Goal: Transaction & Acquisition: Obtain resource

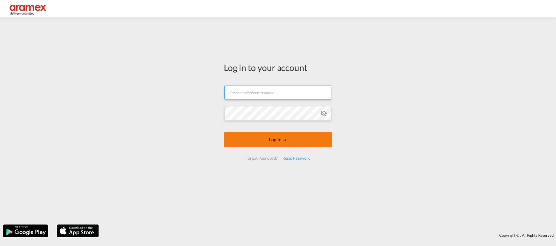
type input "[EMAIL_ADDRESS][DOMAIN_NAME]"
click at [280, 141] on form "[EMAIL_ADDRESS][DOMAIN_NAME] Password field is required Log In Forgot Password?…" at bounding box center [278, 123] width 108 height 87
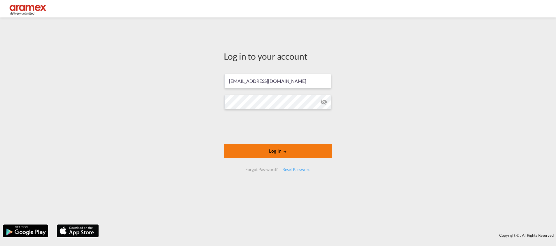
click at [251, 149] on button "Log In" at bounding box center [278, 151] width 108 height 15
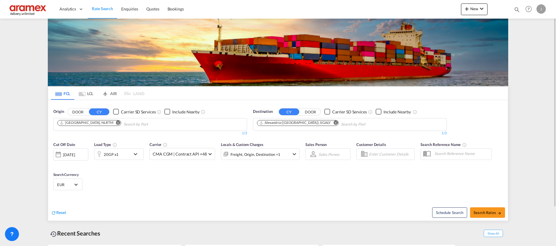
click at [333, 124] on md-icon "Remove" at bounding box center [335, 123] width 4 height 4
click at [322, 122] on md-chips "Alexandria ([GEOGRAPHIC_DATA]), EGALY" at bounding box center [349, 125] width 193 height 12
click at [116, 123] on md-icon "Remove" at bounding box center [118, 123] width 4 height 4
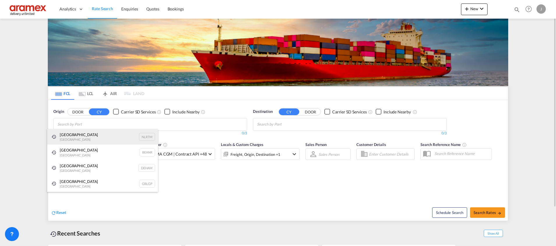
click at [89, 136] on div "[GEOGRAPHIC_DATA] [GEOGRAPHIC_DATA] NLRTM" at bounding box center [102, 137] width 111 height 16
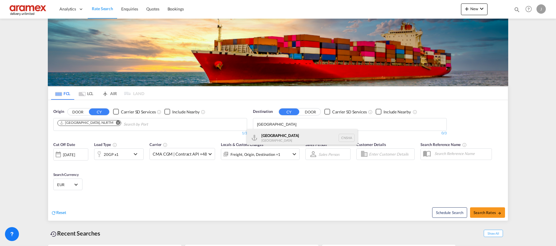
type input "[GEOGRAPHIC_DATA]"
click at [275, 139] on div "Shanghai [GEOGRAPHIC_DATA] [GEOGRAPHIC_DATA]" at bounding box center [302, 137] width 111 height 17
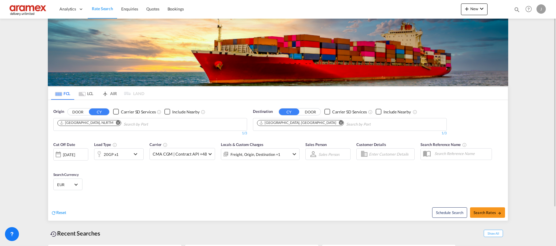
click at [125, 154] on div "20GP x1" at bounding box center [112, 155] width 36 height 12
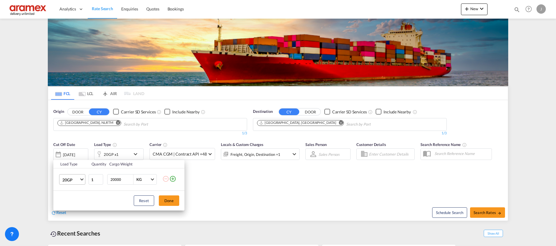
click at [74, 181] on span "20GP" at bounding box center [70, 180] width 17 height 6
click at [70, 204] on div "40HC" at bounding box center [67, 204] width 11 height 6
click at [176, 199] on button "Done" at bounding box center [169, 201] width 20 height 10
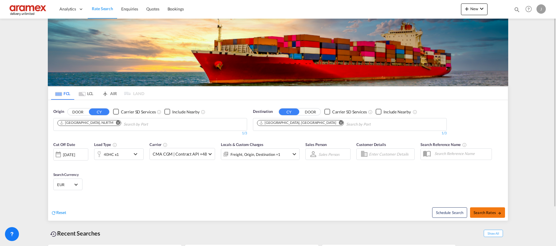
click at [484, 211] on span "Search Rates" at bounding box center [487, 213] width 28 height 5
type input "NLRTM to CNSHA / [DATE]"
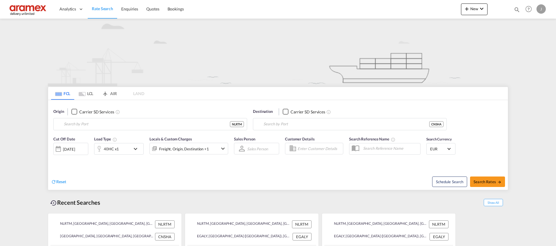
type input "Rotterdam, NLRTM"
type input "Shanghai, CNSHA"
